Goal: Information Seeking & Learning: Learn about a topic

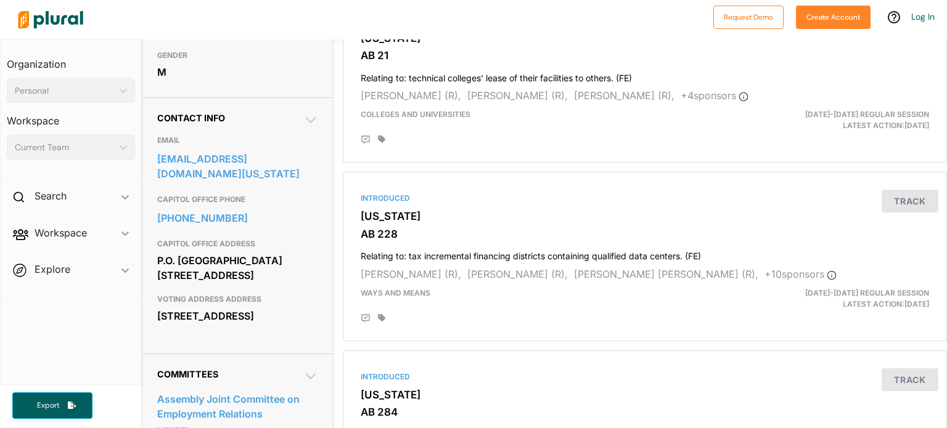
scroll to position [308, 0]
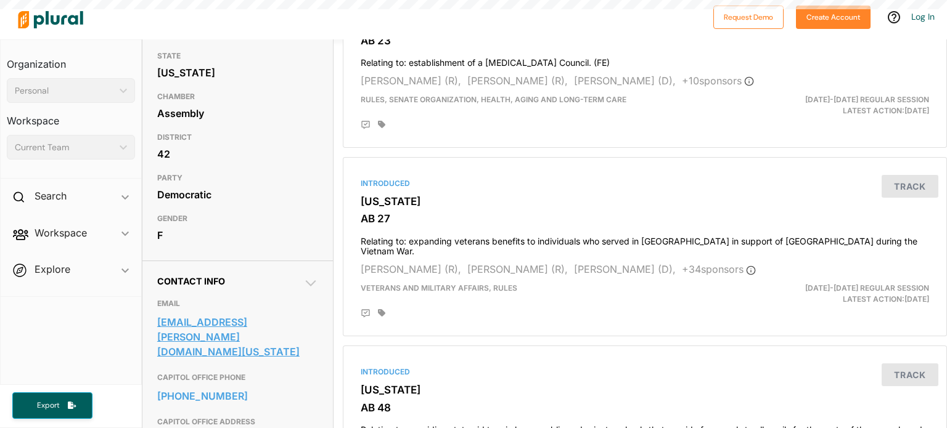
scroll to position [247, 0]
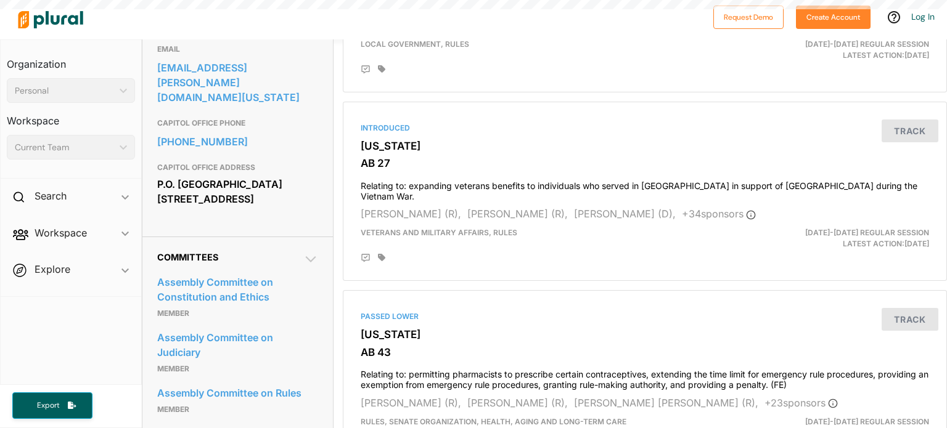
scroll to position [431, 0]
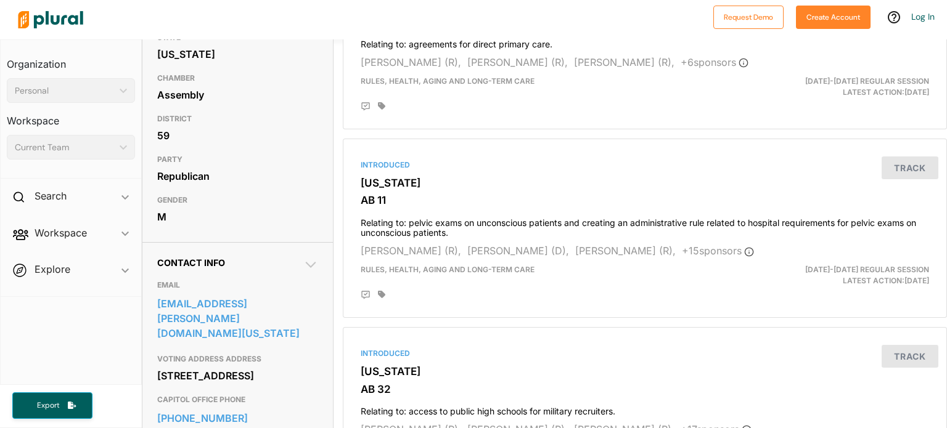
scroll to position [308, 0]
